Goal: Task Accomplishment & Management: Use online tool/utility

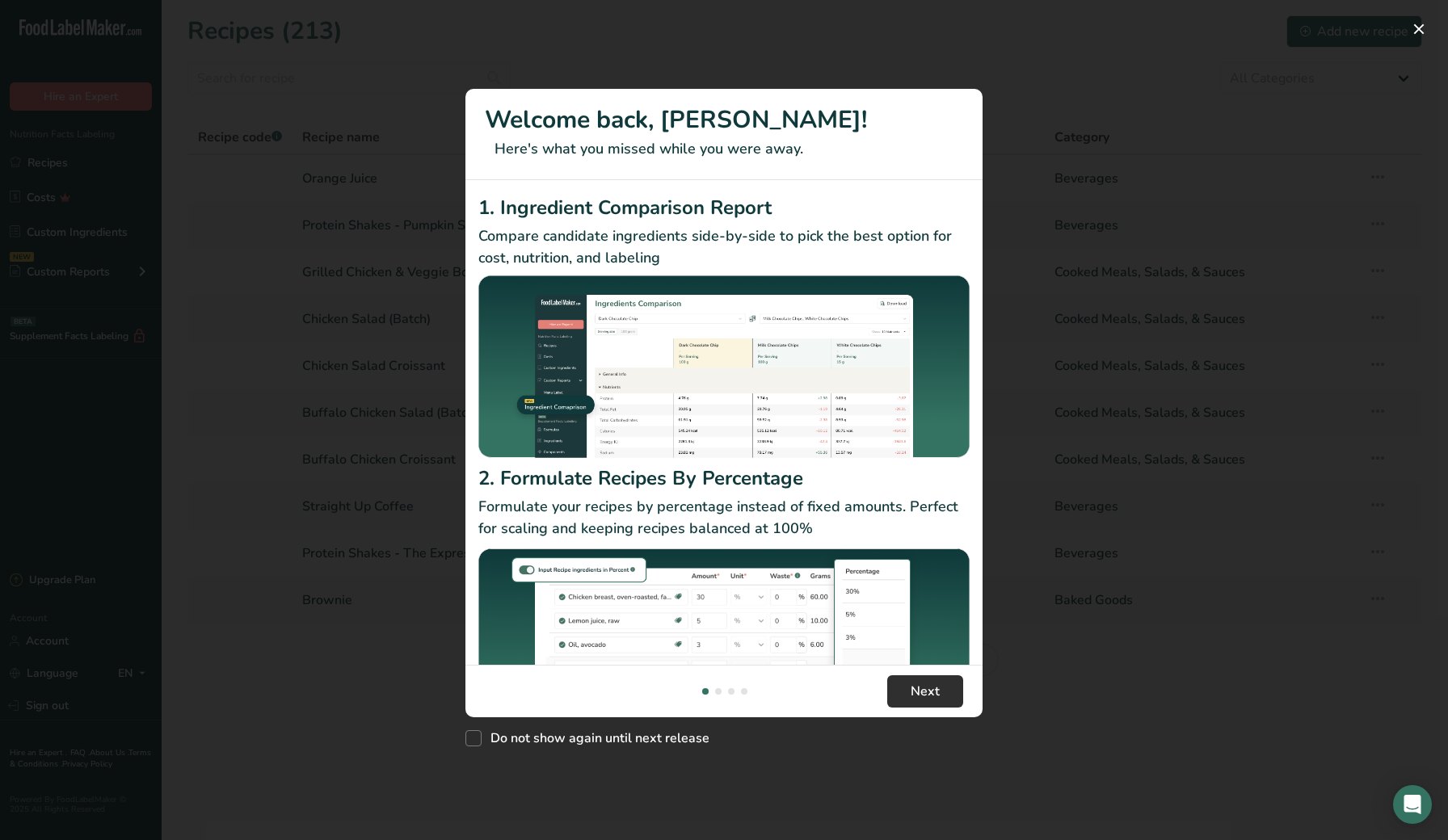
click at [940, 689] on button "Next" at bounding box center [925, 692] width 76 height 33
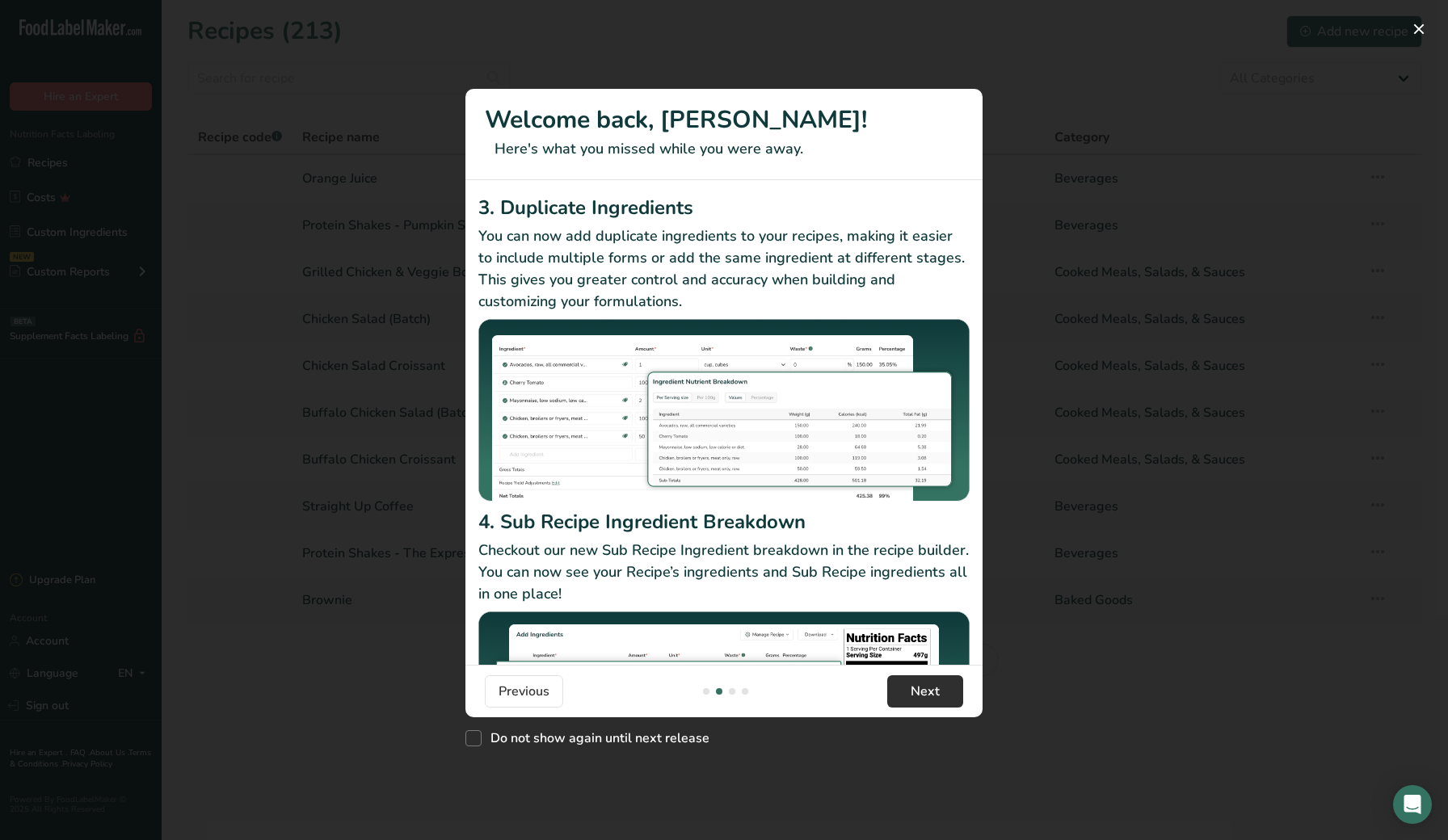
click at [932, 688] on span "Next" at bounding box center [925, 692] width 29 height 20
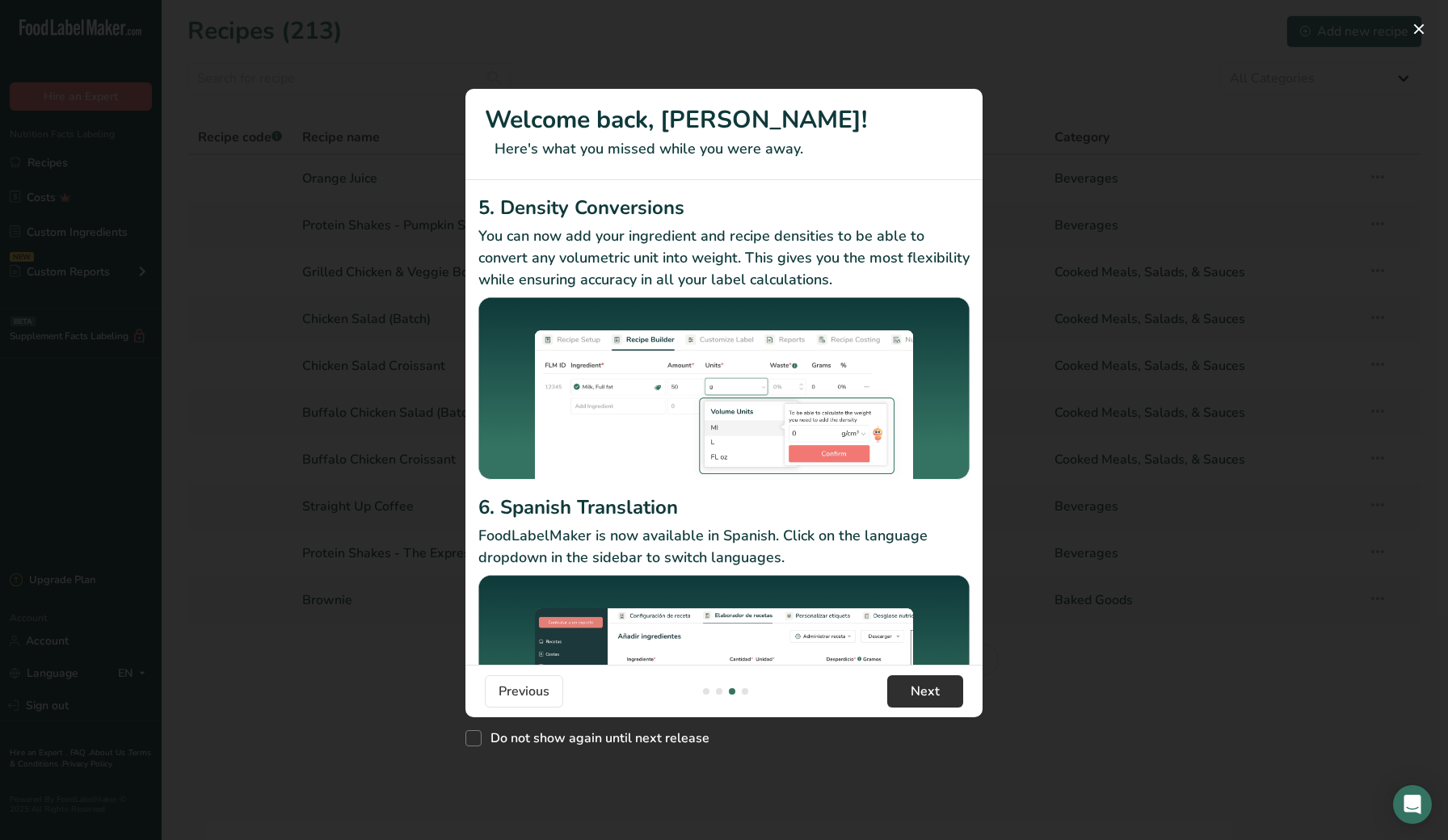
click at [931, 688] on span "Next" at bounding box center [925, 692] width 29 height 20
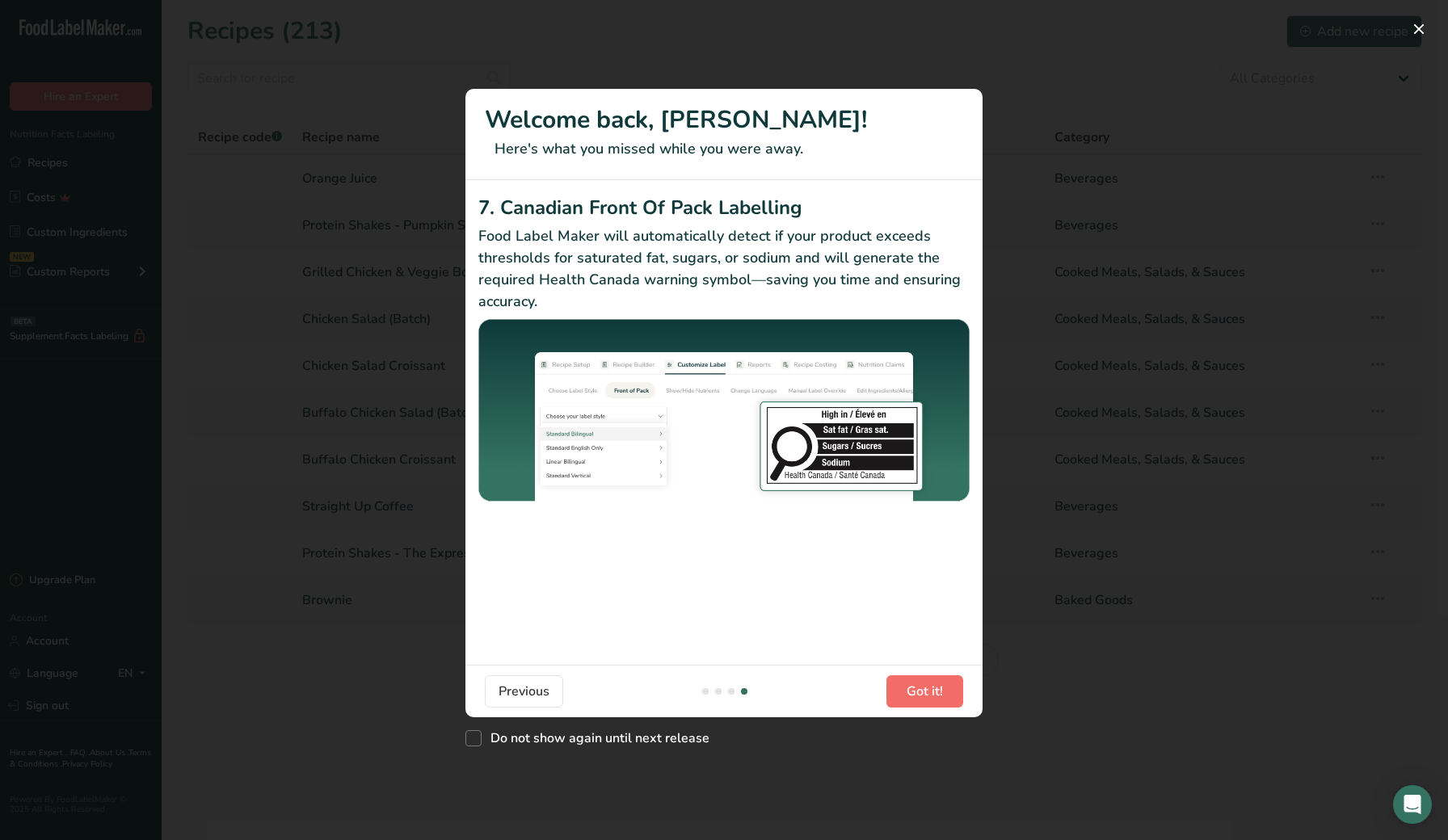
click at [931, 688] on span "Got it!" at bounding box center [924, 692] width 37 height 20
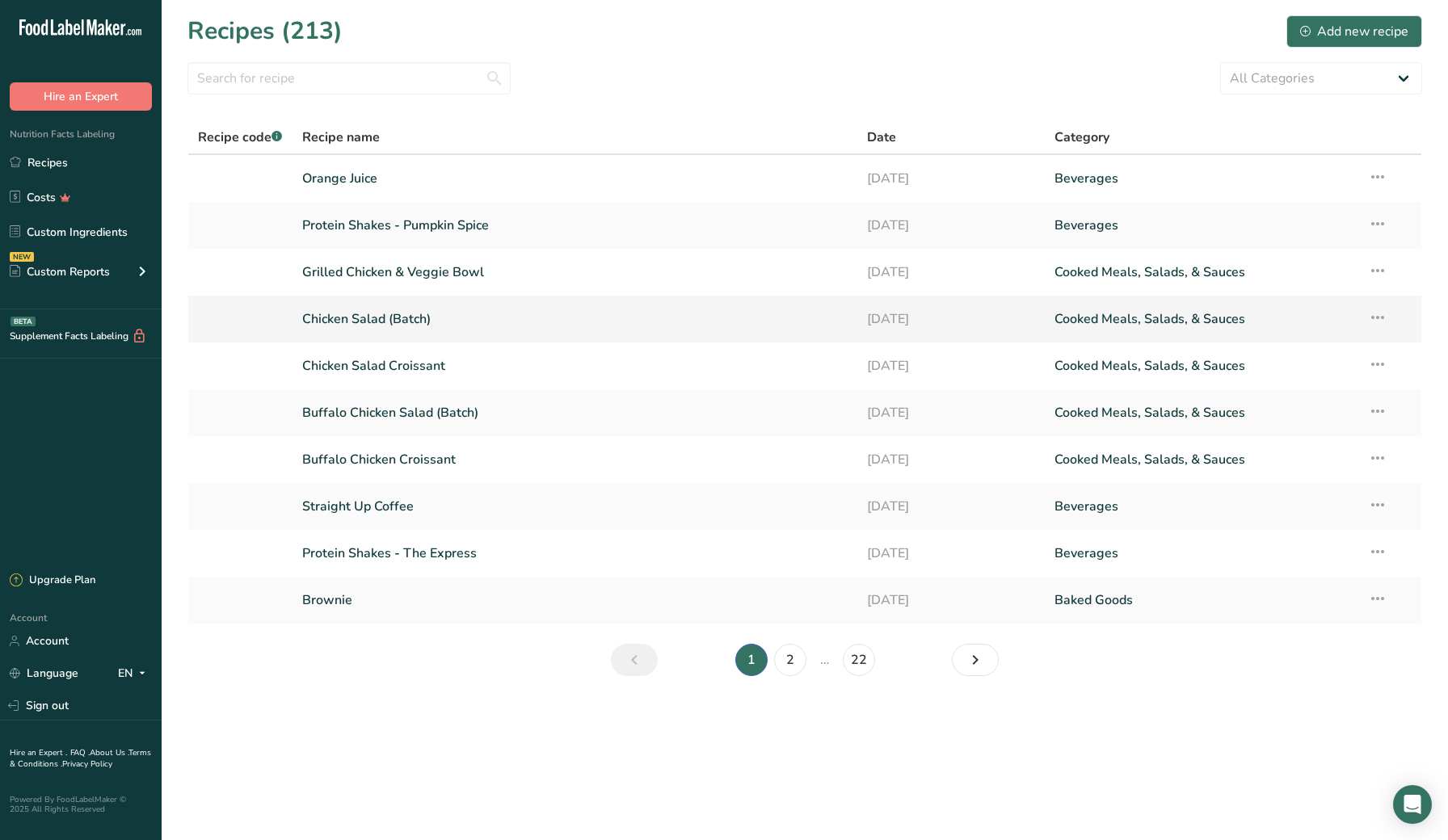
click at [396, 321] on link "Chicken Salad (Batch)" at bounding box center [574, 319] width 545 height 34
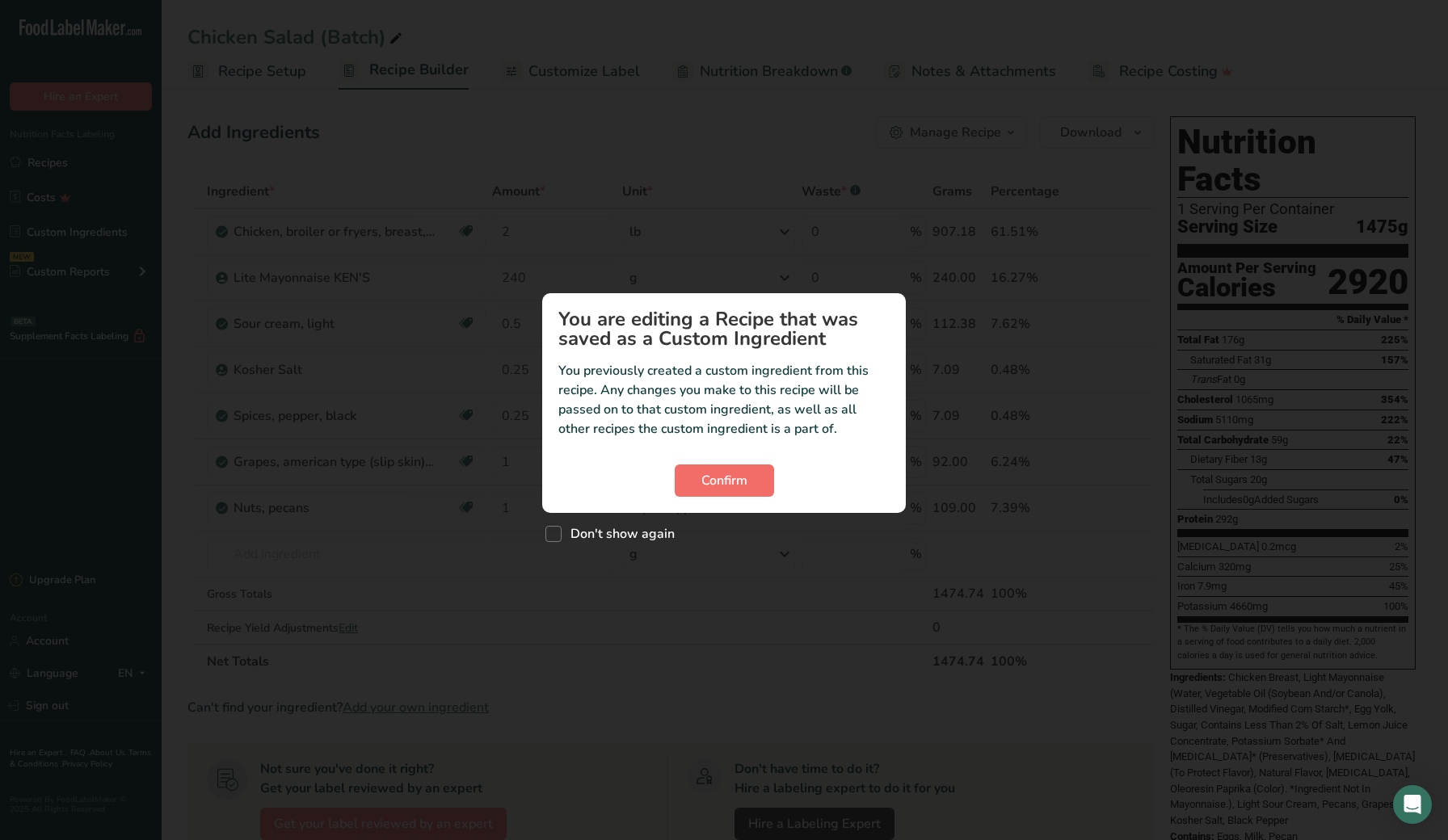
click at [687, 475] on button "Confirm" at bounding box center [724, 481] width 100 height 33
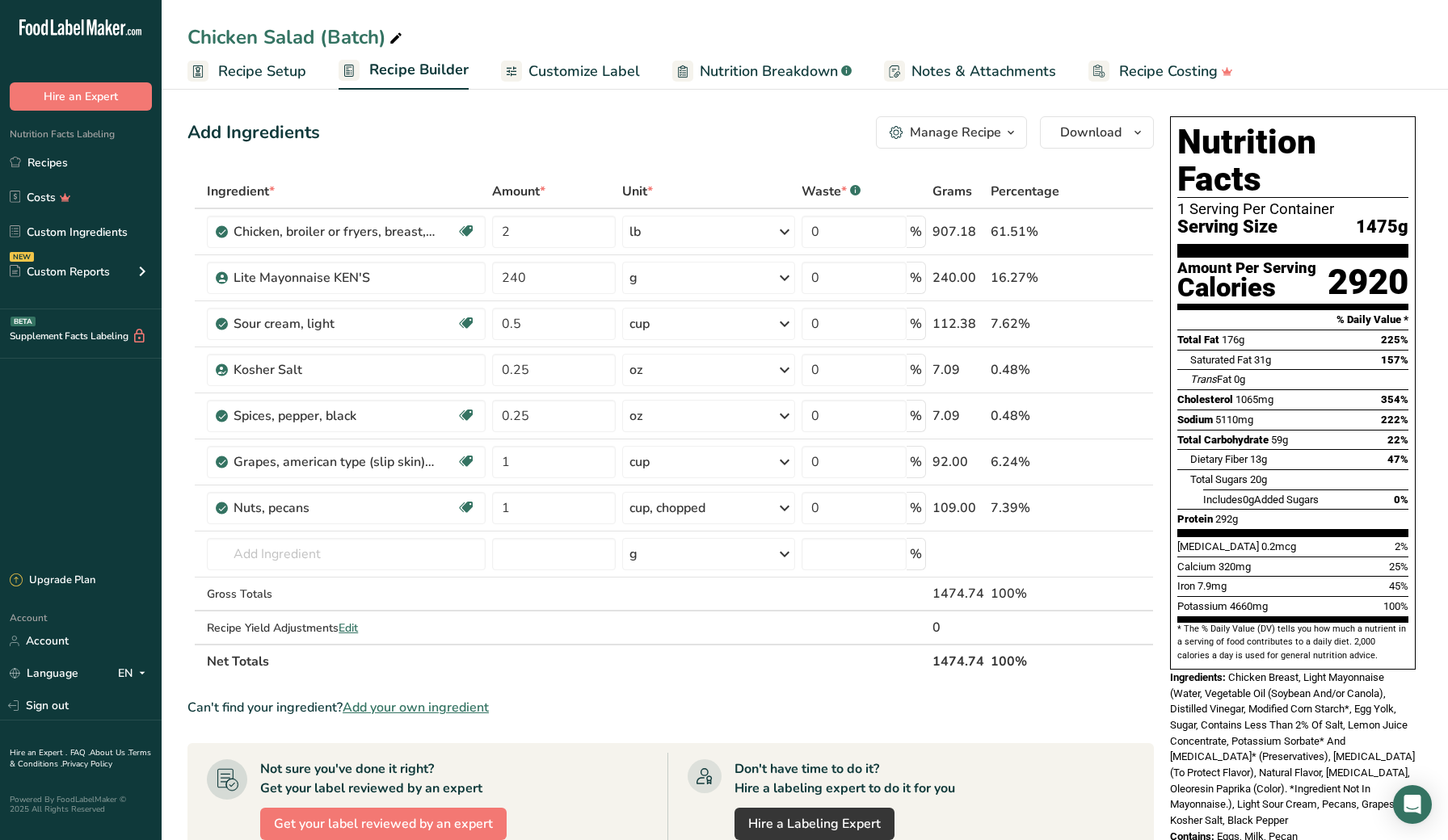
click at [177, 413] on section "Add Ingredients Manage Recipe Delete Recipe Duplicate Recipe Scale Recipe Save …" at bounding box center [804, 714] width 1286 height 1260
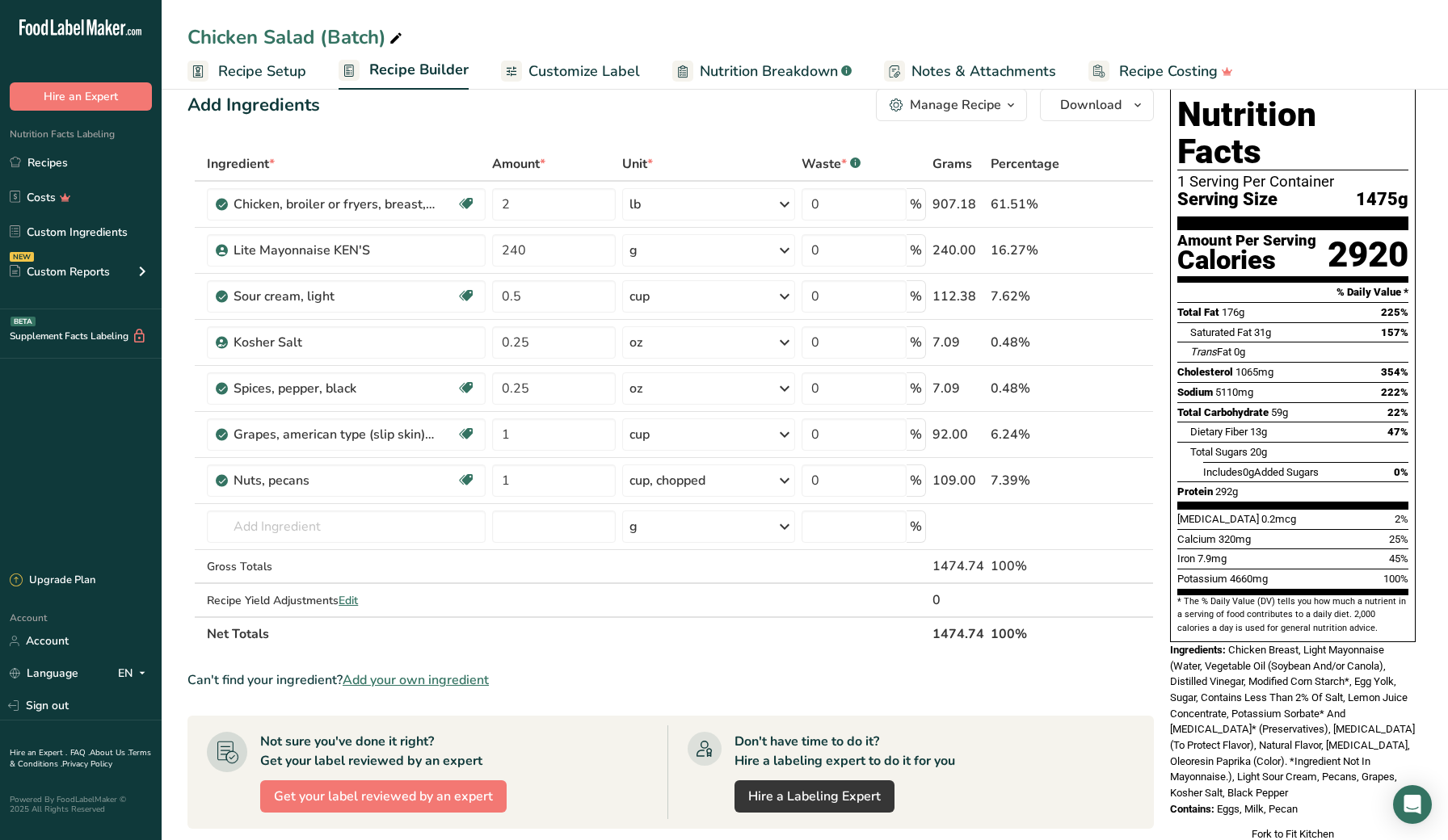
scroll to position [45, 0]
